Goal: Information Seeking & Learning: Understand process/instructions

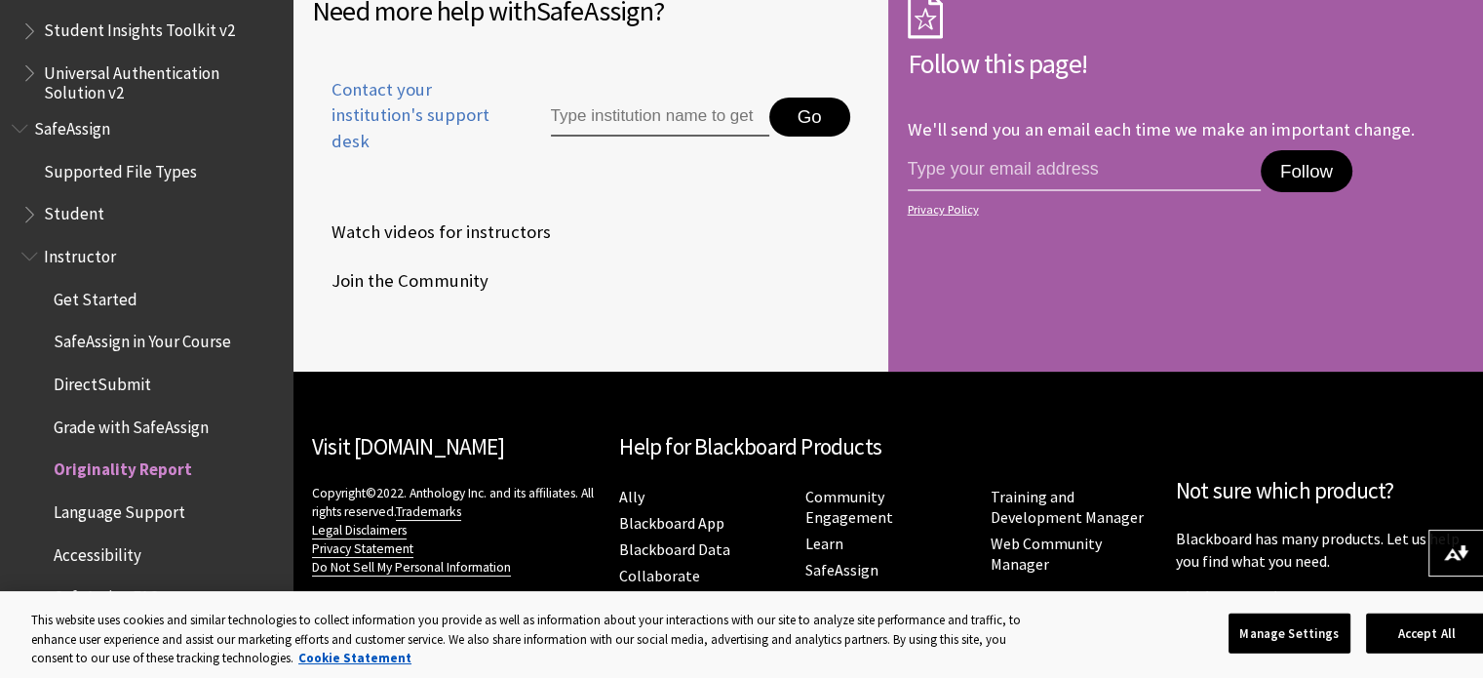
scroll to position [6136, 0]
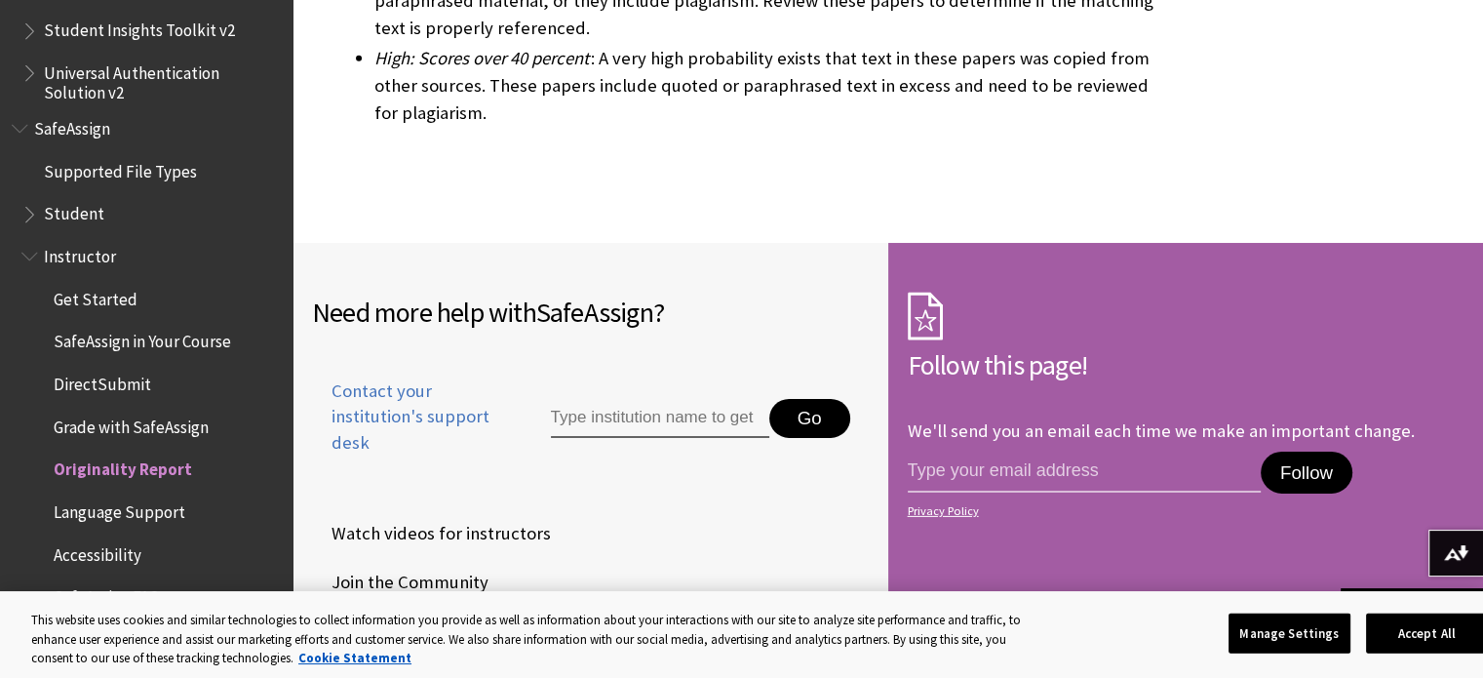
click at [116, 305] on span "Get Started" at bounding box center [96, 296] width 84 height 26
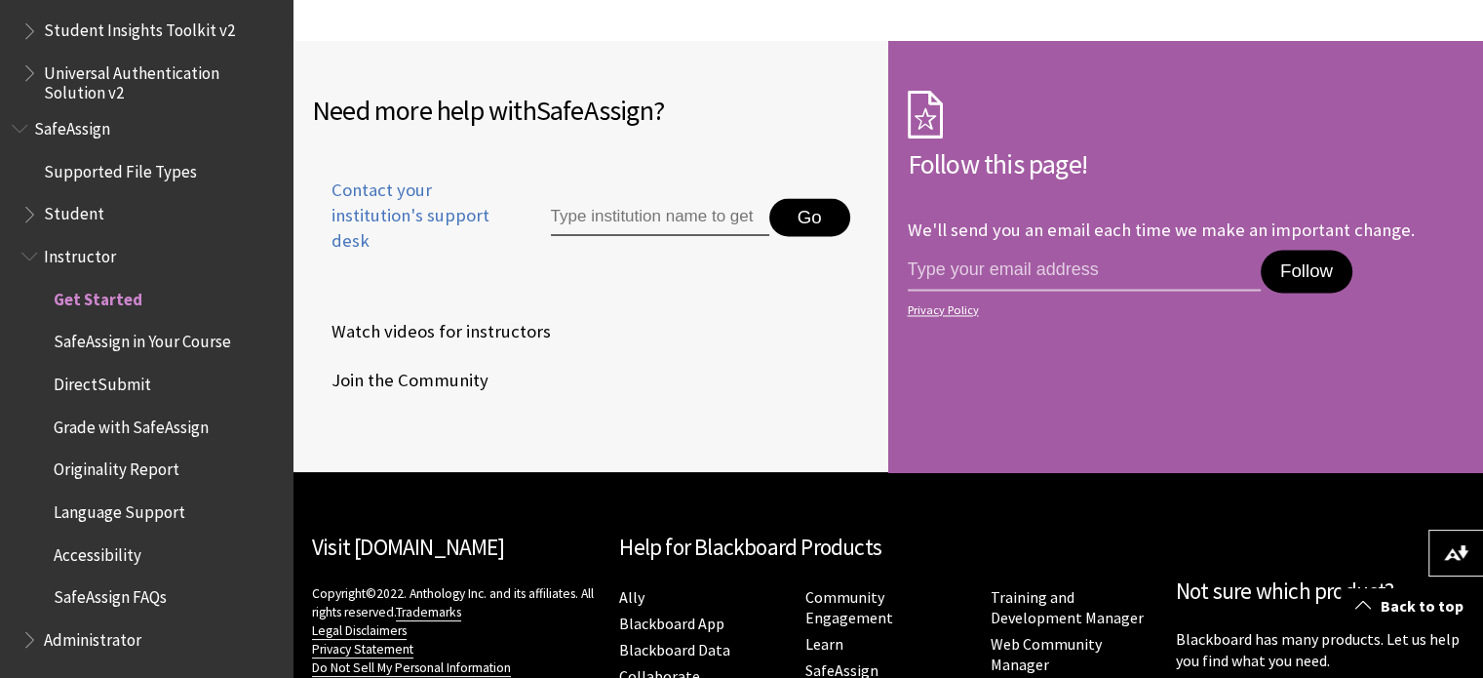
scroll to position [3107, 0]
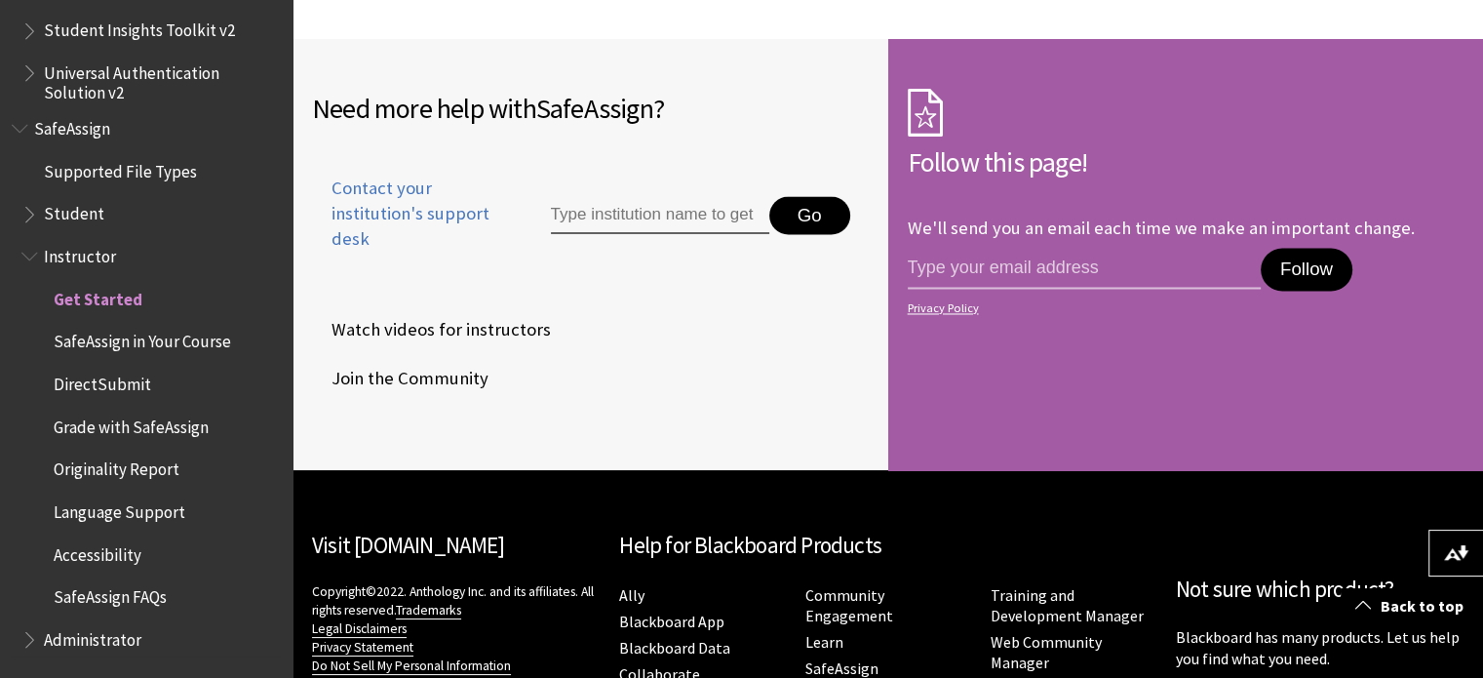
click at [211, 338] on span "SafeAssign in Your Course" at bounding box center [142, 339] width 177 height 26
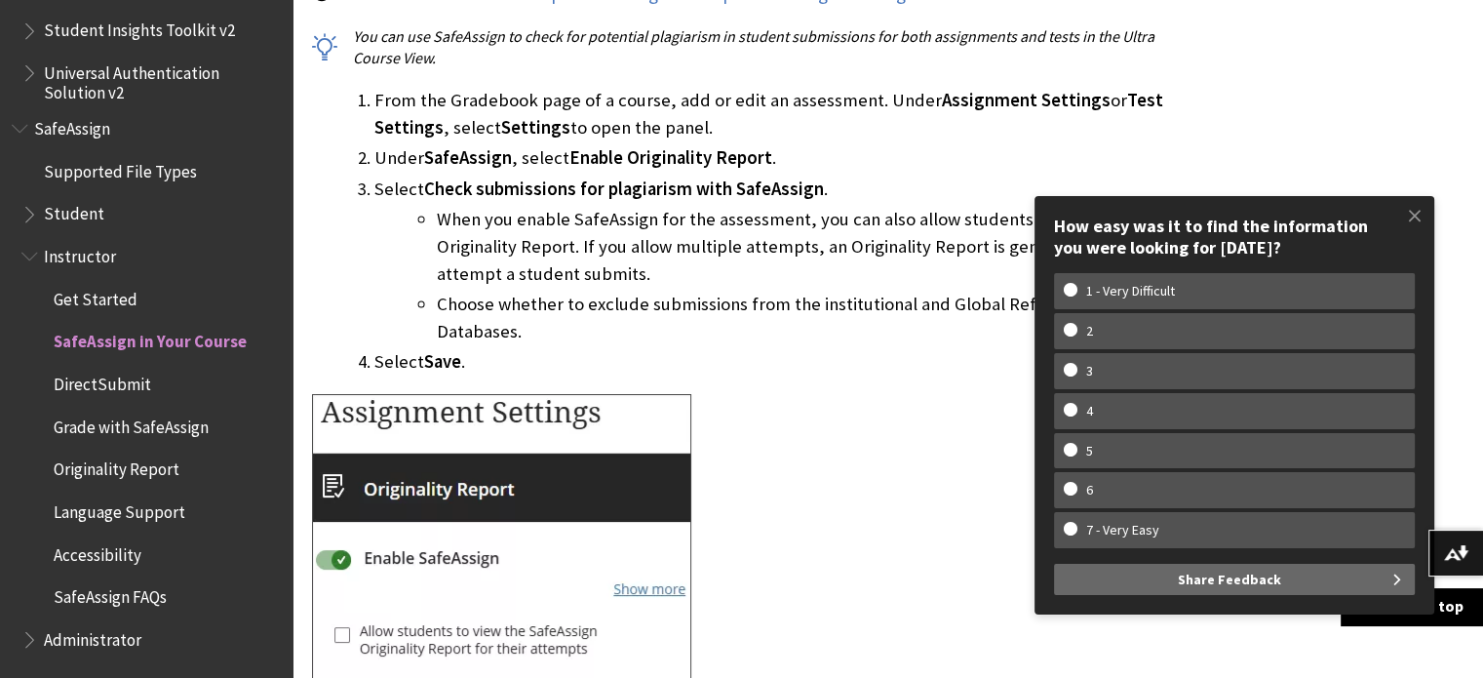
scroll to position [1119, 0]
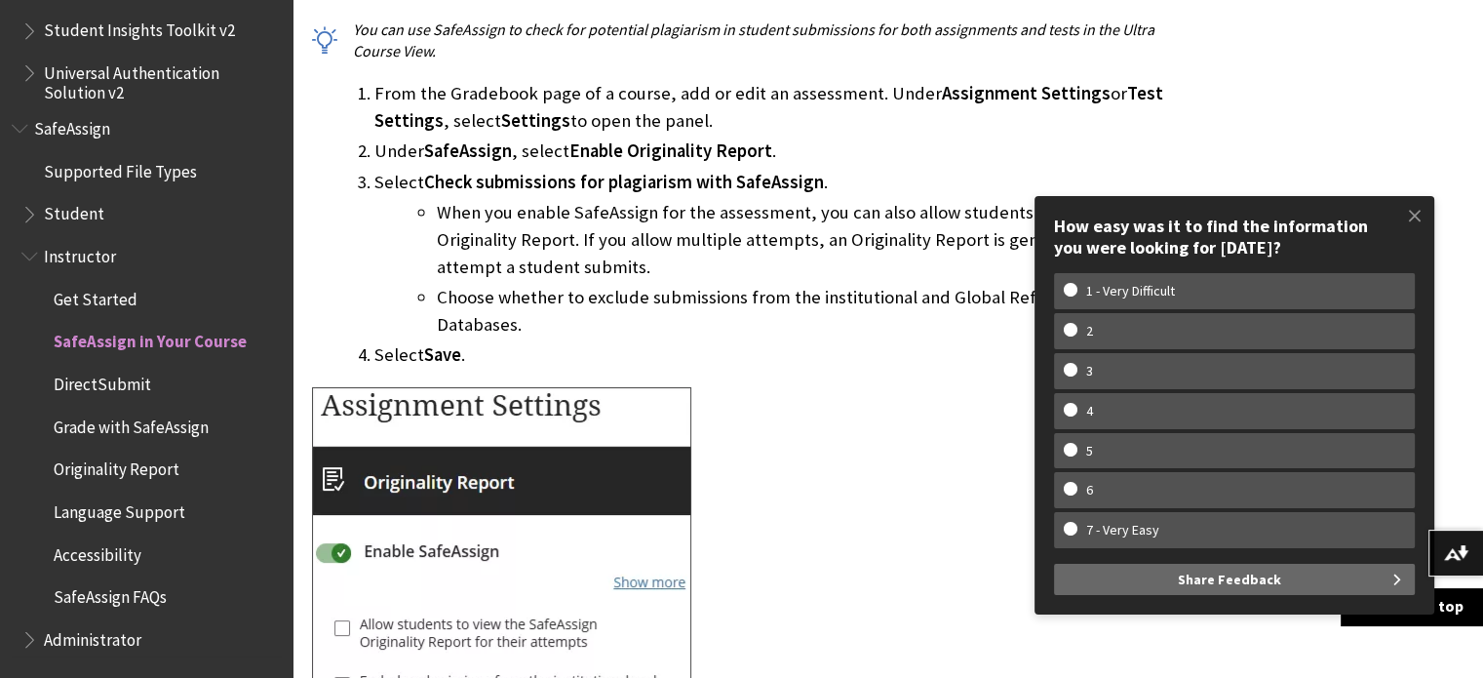
click at [179, 425] on span "Grade with SafeAssign" at bounding box center [131, 424] width 155 height 26
click at [197, 421] on span "Grade with SafeAssign" at bounding box center [138, 424] width 169 height 26
click at [160, 342] on span "SafeAssign in Your Course" at bounding box center [142, 339] width 177 height 26
click at [160, 342] on span "SafeAssign in Your Course" at bounding box center [150, 339] width 193 height 26
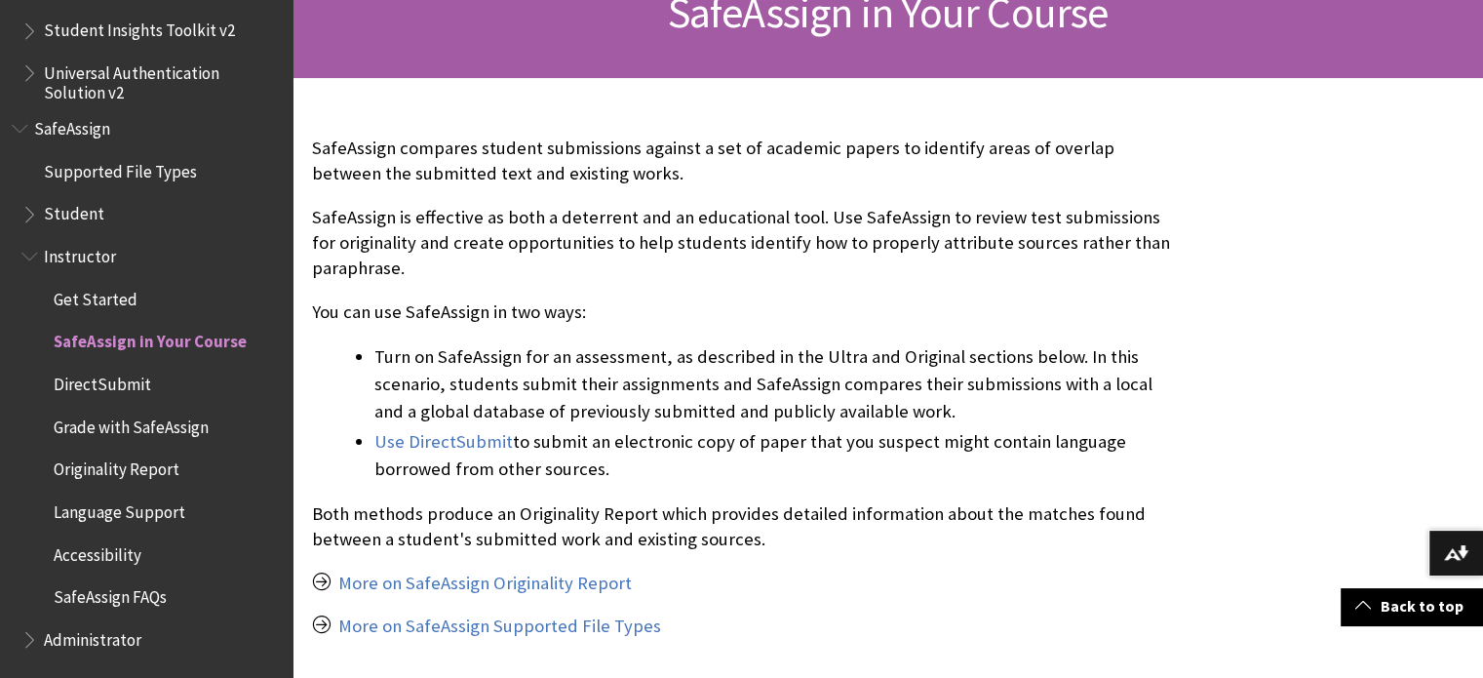
scroll to position [351, 0]
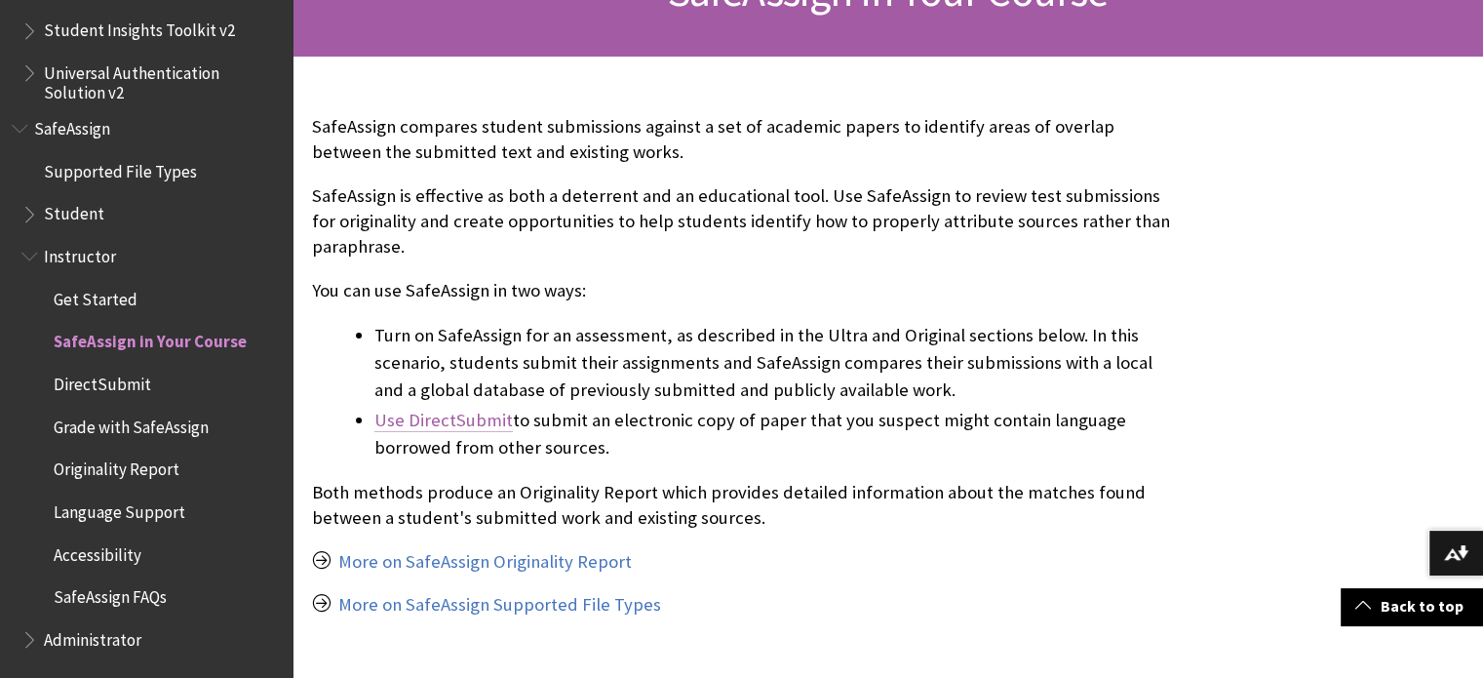
click at [475, 416] on link "Use DirectSubmit" at bounding box center [443, 420] width 138 height 23
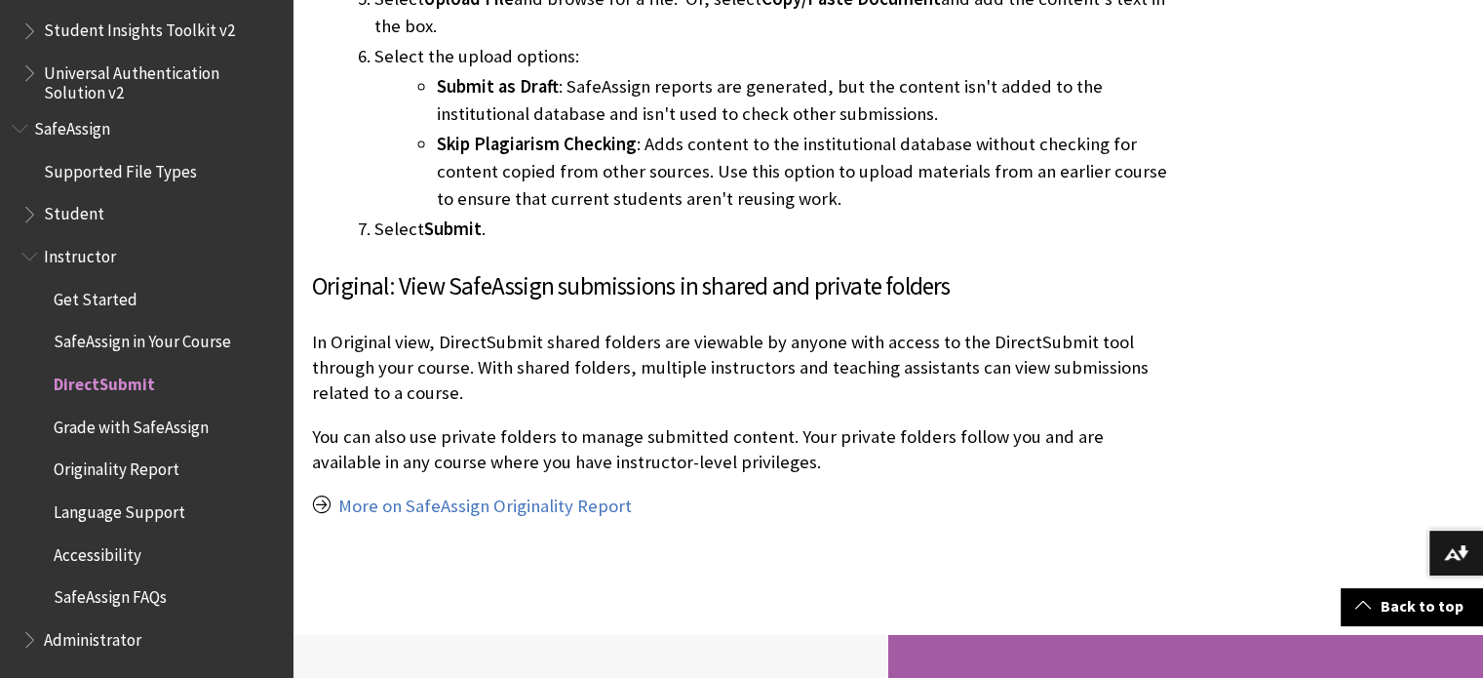
scroll to position [3990, 0]
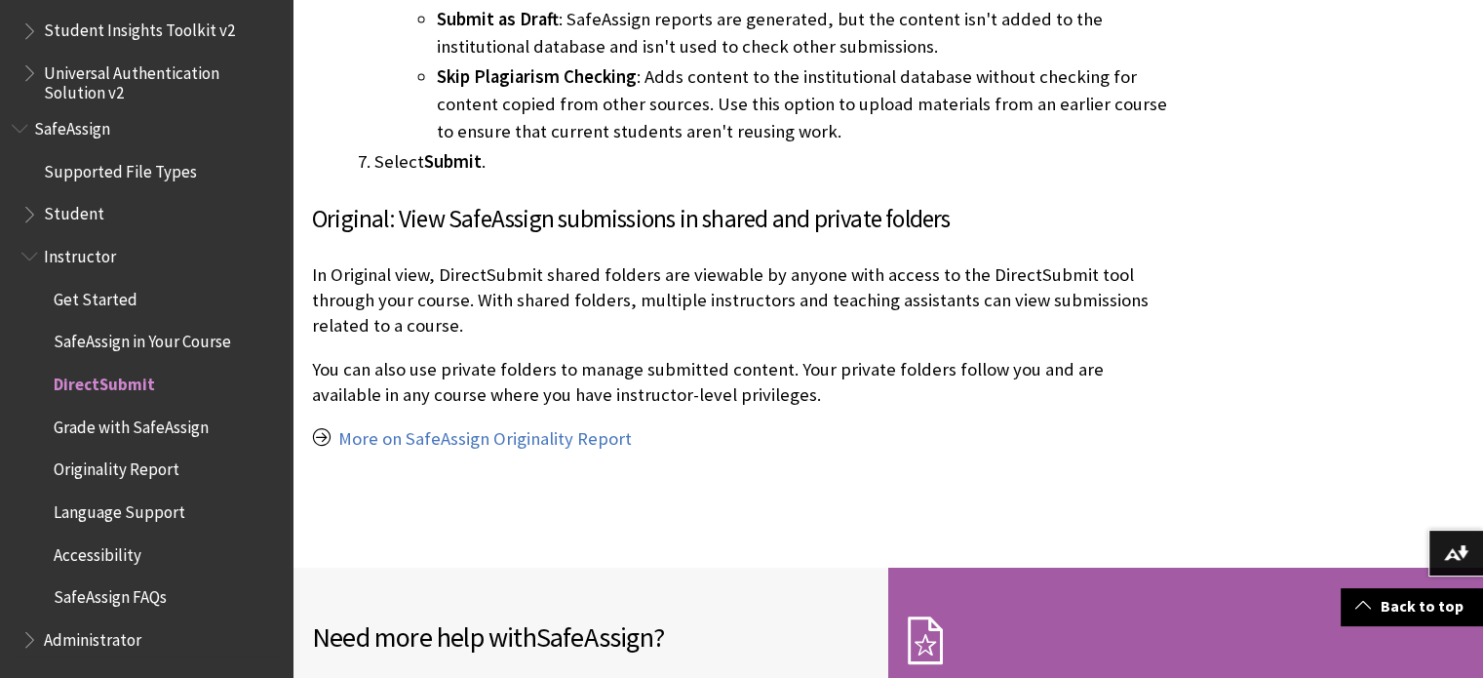
click at [74, 132] on span "SafeAssign" at bounding box center [72, 125] width 76 height 26
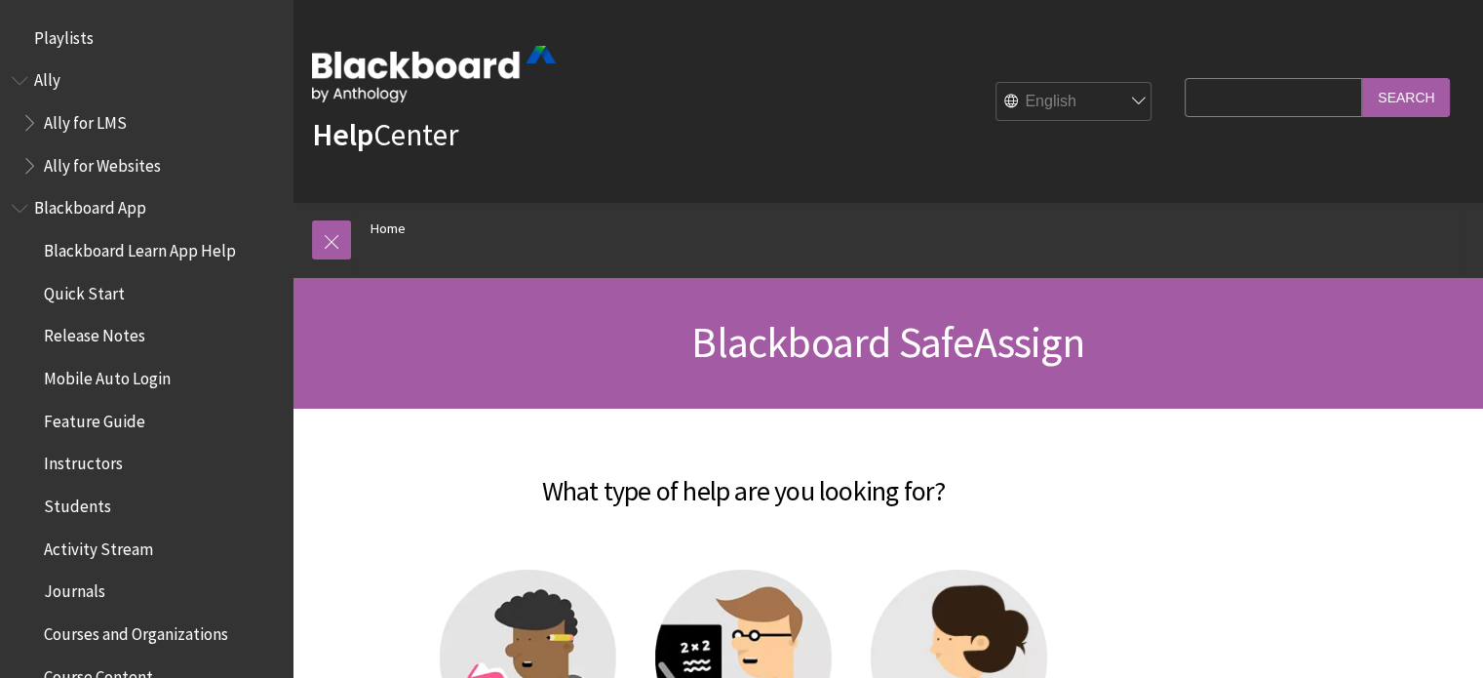
scroll to position [2034, 0]
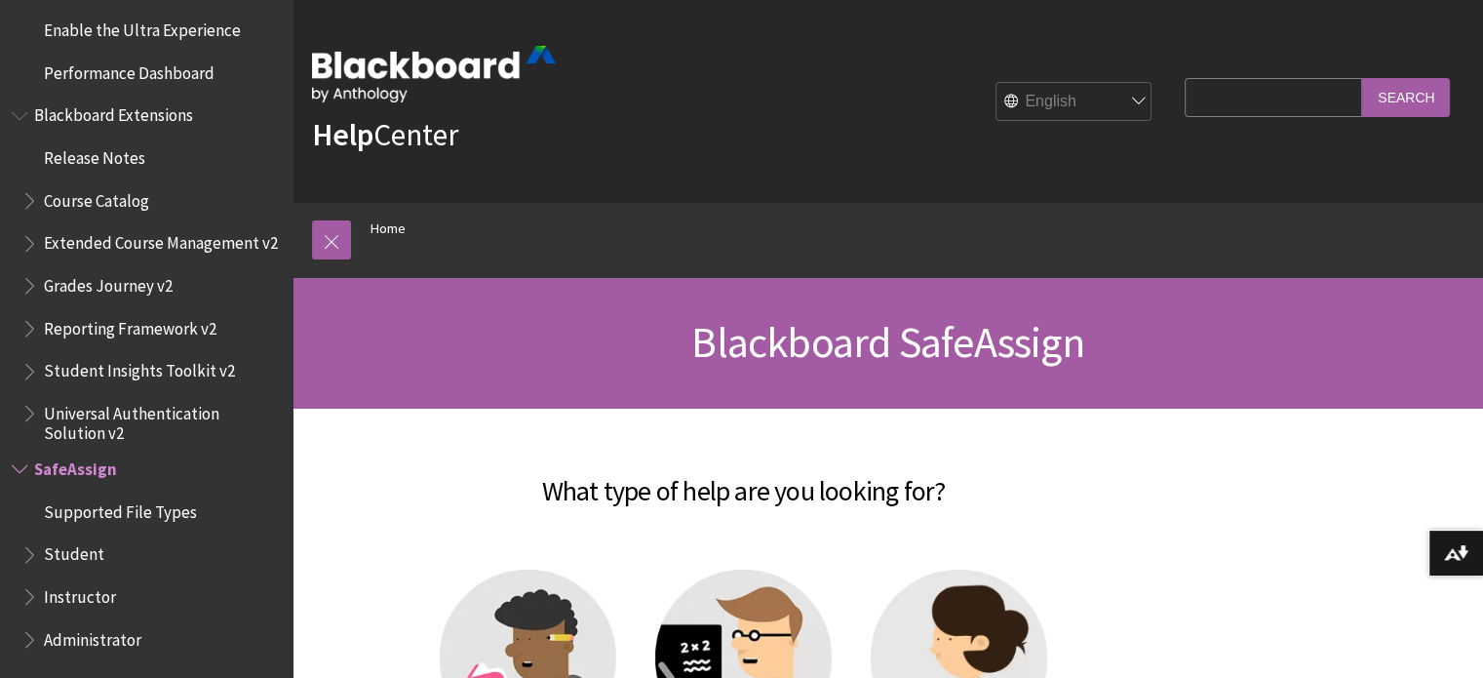
click at [137, 385] on span "Student Insights Toolkit v2" at bounding box center [150, 371] width 259 height 33
click at [144, 373] on span "Student Insights Toolkit v2" at bounding box center [147, 368] width 207 height 26
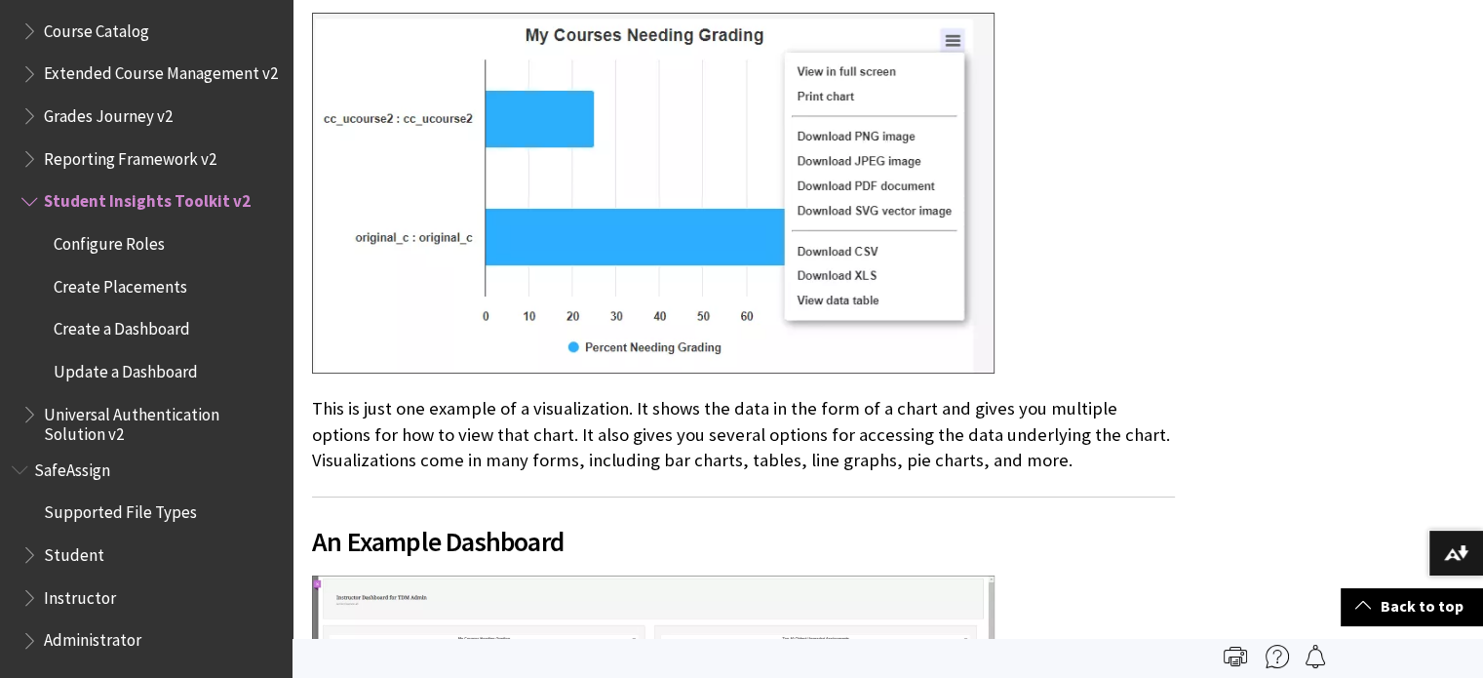
scroll to position [681, 0]
